Goal: Task Accomplishment & Management: Manage account settings

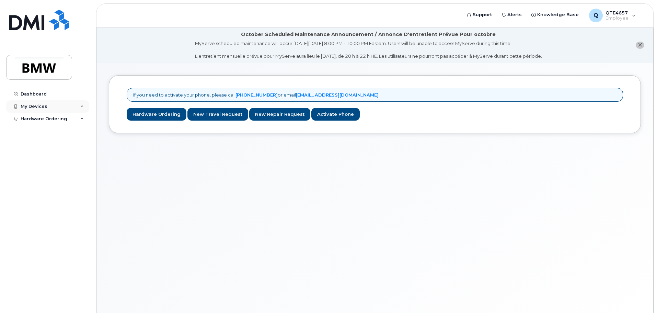
click at [49, 104] on div "My Devices" at bounding box center [47, 106] width 83 height 12
click at [40, 118] on div "Add Device" at bounding box center [37, 119] width 27 height 6
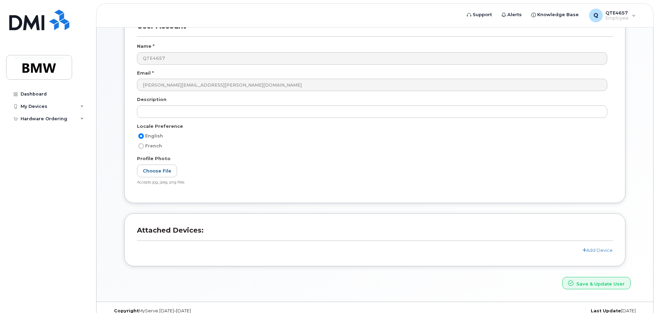
scroll to position [100, 0]
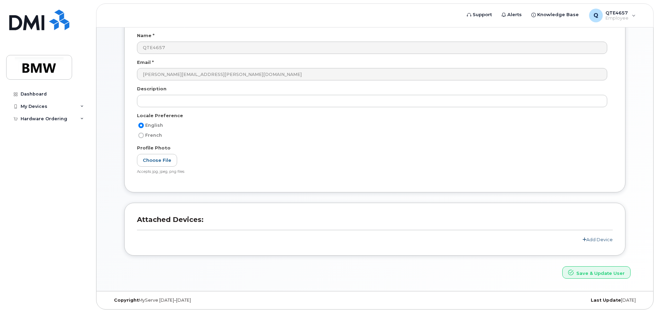
click at [586, 238] on icon at bounding box center [585, 239] width 4 height 4
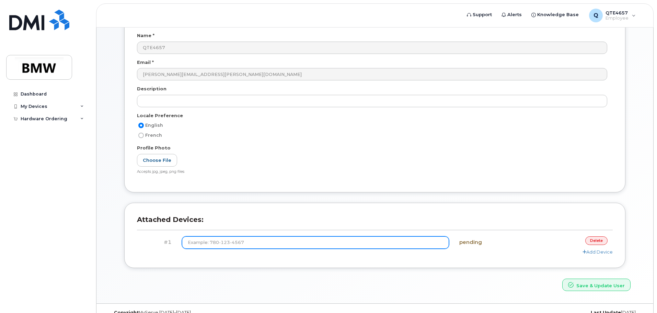
click at [302, 244] on input at bounding box center [316, 242] width 268 height 12
type input "[PHONE_NUMBER]"
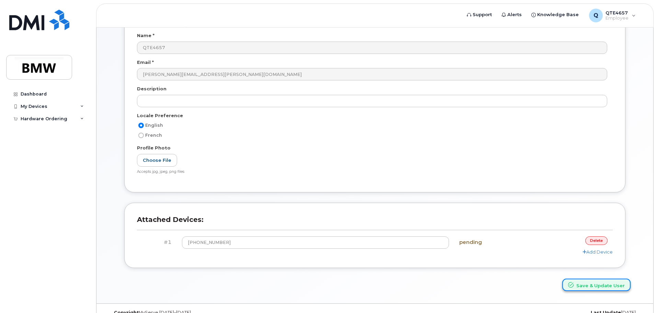
click at [582, 285] on button "Save & Update User" at bounding box center [597, 285] width 68 height 13
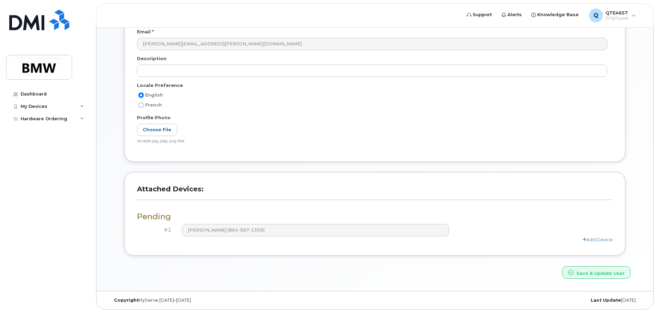
scroll to position [125, 0]
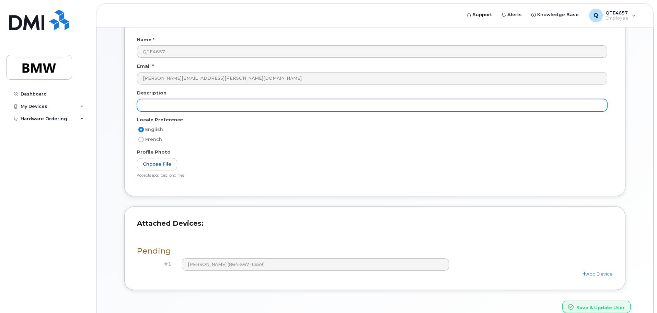
click at [173, 106] on input "text" at bounding box center [372, 105] width 471 height 12
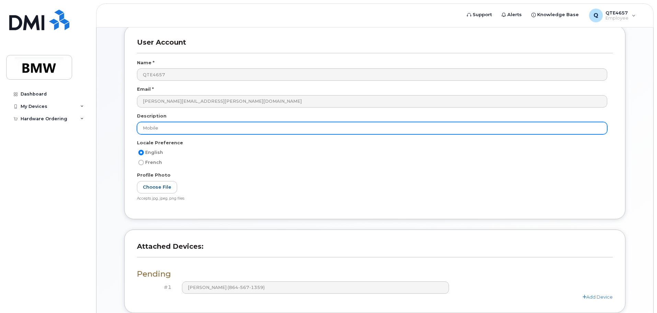
scroll to position [0, 0]
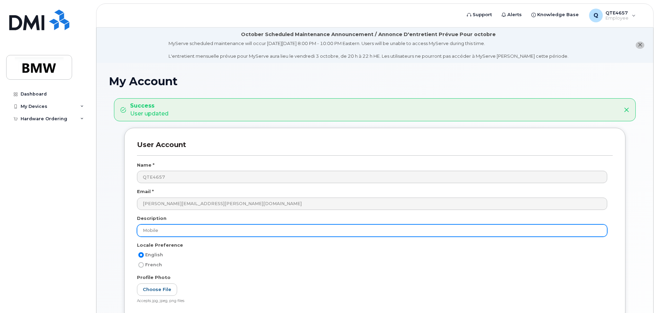
type input "Mobile"
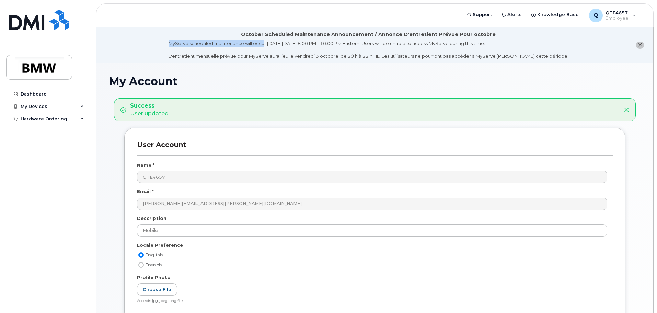
drag, startPoint x: 180, startPoint y: 41, endPoint x: 287, endPoint y: 45, distance: 107.6
click at [284, 45] on li "October Scheduled Maintenance Announcement / Annonce D'entretient Prévue Pour o…" at bounding box center [375, 44] width 557 height 35
click at [184, 84] on h1 "My Account" at bounding box center [375, 81] width 532 height 12
click at [556, 15] on span "Knowledge Base" at bounding box center [558, 14] width 42 height 7
